Goal: Book appointment/travel/reservation

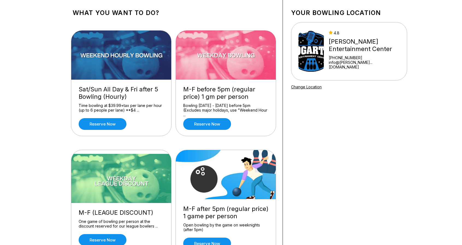
scroll to position [30, 0]
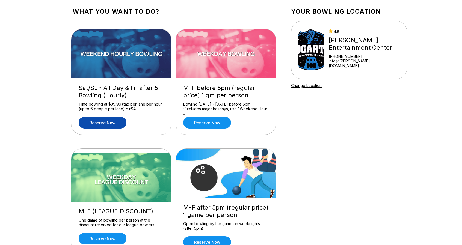
click at [100, 122] on link "Reserve now" at bounding box center [103, 123] width 48 height 12
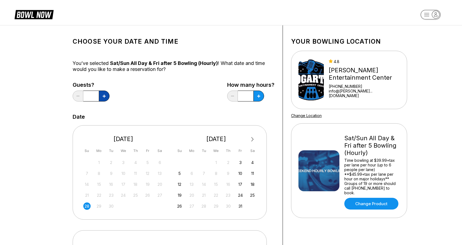
click at [103, 93] on button at bounding box center [104, 96] width 11 height 11
type input "*"
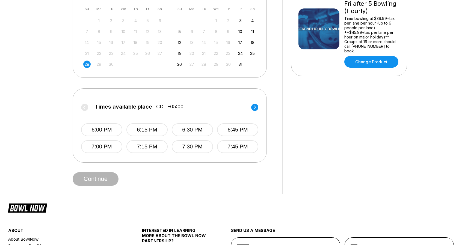
scroll to position [153, 0]
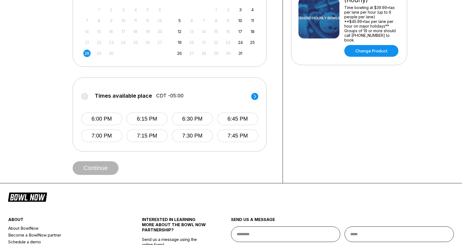
click at [254, 96] on circle at bounding box center [254, 96] width 7 height 7
click at [252, 99] on icon at bounding box center [254, 96] width 7 height 7
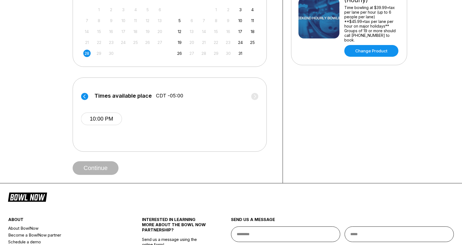
click at [84, 95] on circle at bounding box center [84, 96] width 7 height 7
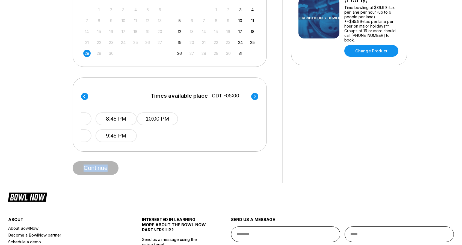
click at [84, 95] on circle at bounding box center [84, 96] width 7 height 7
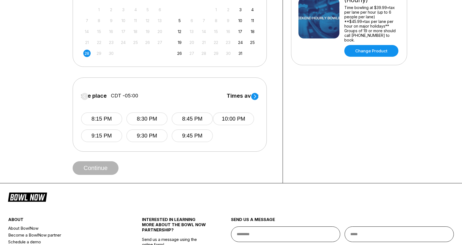
click at [84, 95] on circle at bounding box center [84, 96] width 7 height 7
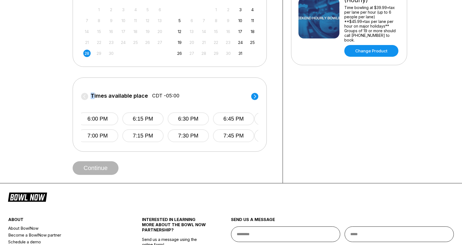
drag, startPoint x: 84, startPoint y: 95, endPoint x: 87, endPoint y: 100, distance: 5.5
click at [87, 100] on label "Times available place CDT -05:00" at bounding box center [165, 97] width 177 height 9
click at [64, 69] on div "Choose your Date and time You’ve selected Sat/Sun All Day & Fri after 5 Bowling…" at bounding box center [230, 28] width 355 height 311
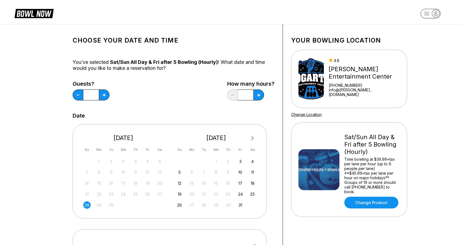
scroll to position [0, 0]
